Goal: Complete application form

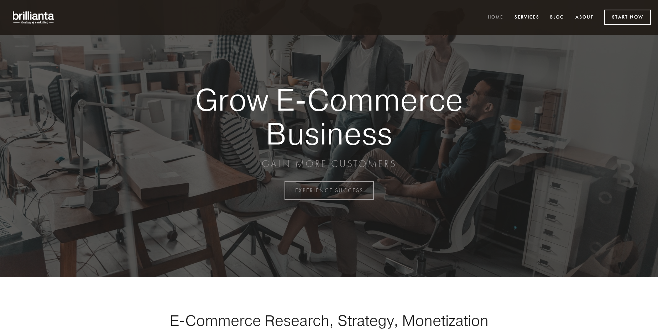
scroll to position [1868, 0]
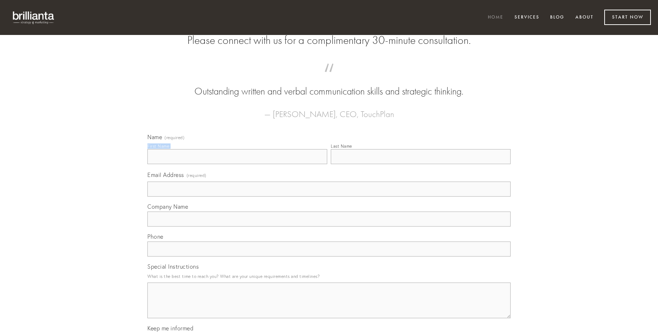
type input "[PERSON_NAME]"
click at [421, 164] on input "Last Name" at bounding box center [421, 156] width 180 height 15
type input "[PERSON_NAME]"
click at [329, 196] on input "Email Address (required)" at bounding box center [329, 188] width 363 height 15
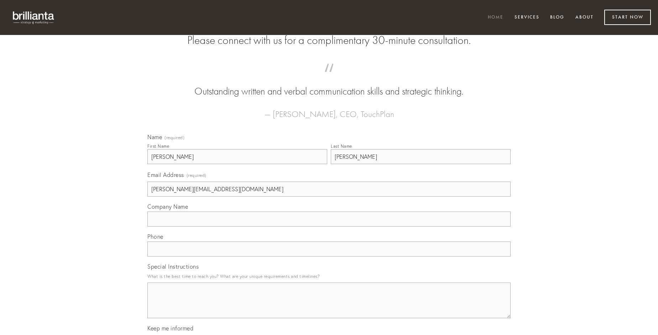
type input "[PERSON_NAME][EMAIL_ADDRESS][DOMAIN_NAME]"
click at [329, 226] on input "Company Name" at bounding box center [329, 218] width 363 height 15
type input "mollitia"
click at [329, 256] on input "text" at bounding box center [329, 248] width 363 height 15
click at [329, 306] on textarea "Special Instructions" at bounding box center [329, 300] width 363 height 36
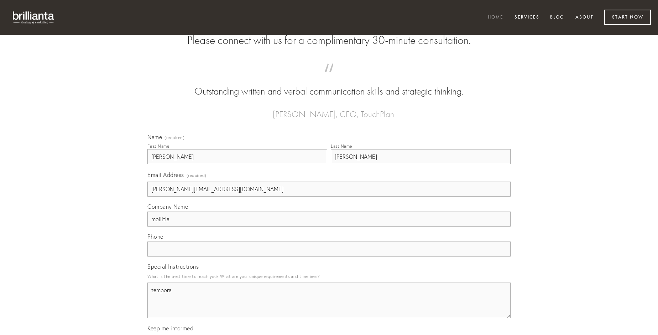
type textarea "tempora"
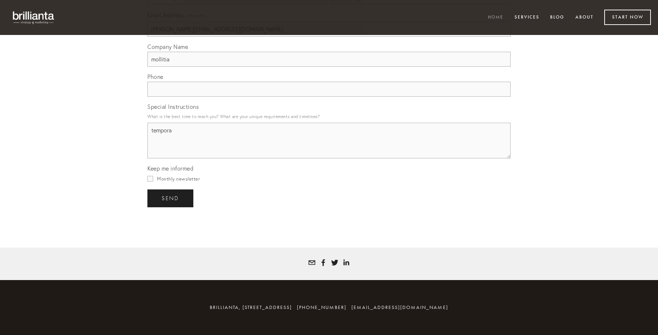
click at [171, 198] on span "send" at bounding box center [170, 198] width 17 height 6
